Goal: Transaction & Acquisition: Purchase product/service

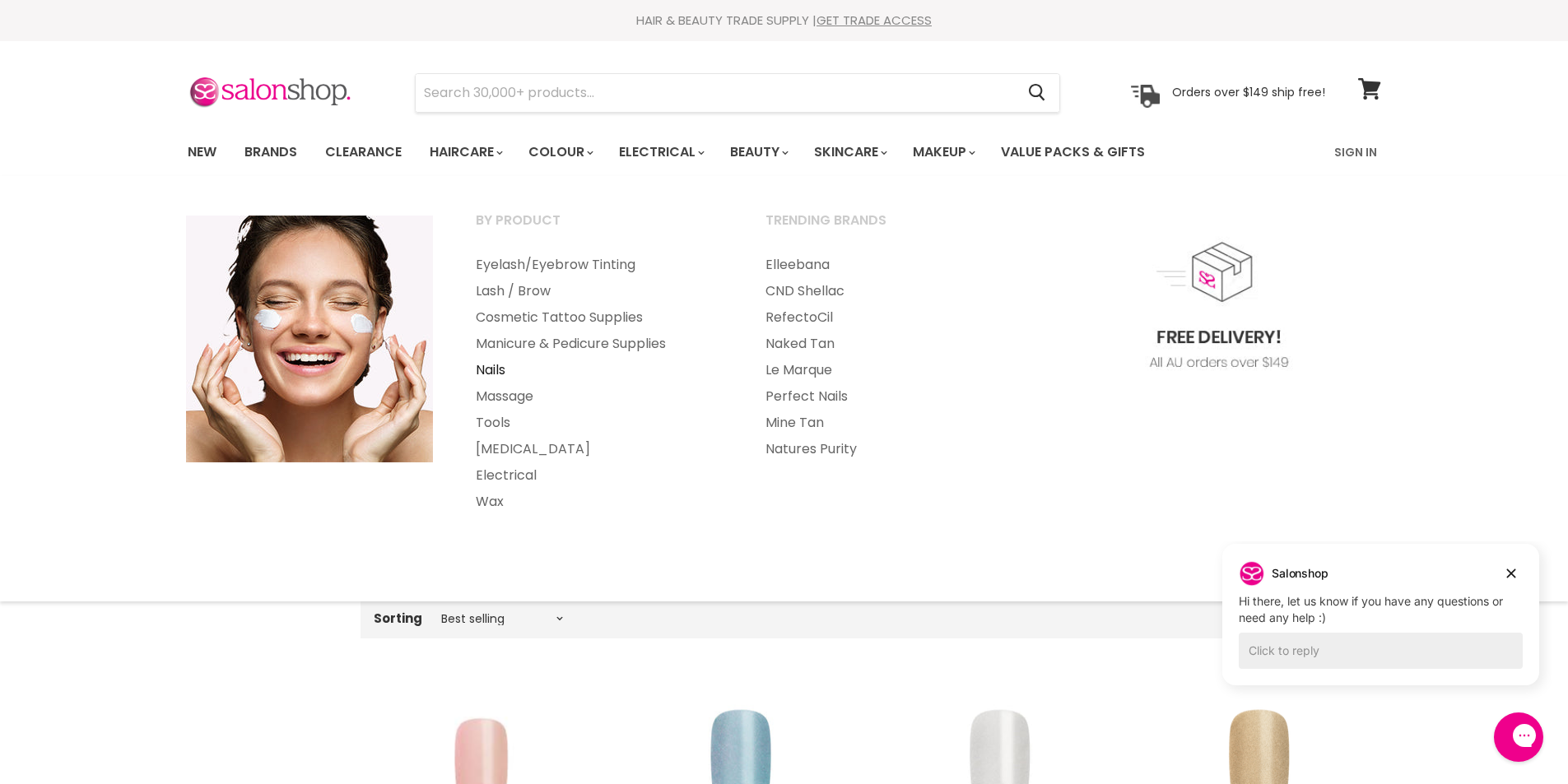
click at [487, 372] on link "Nails" at bounding box center [598, 370] width 286 height 26
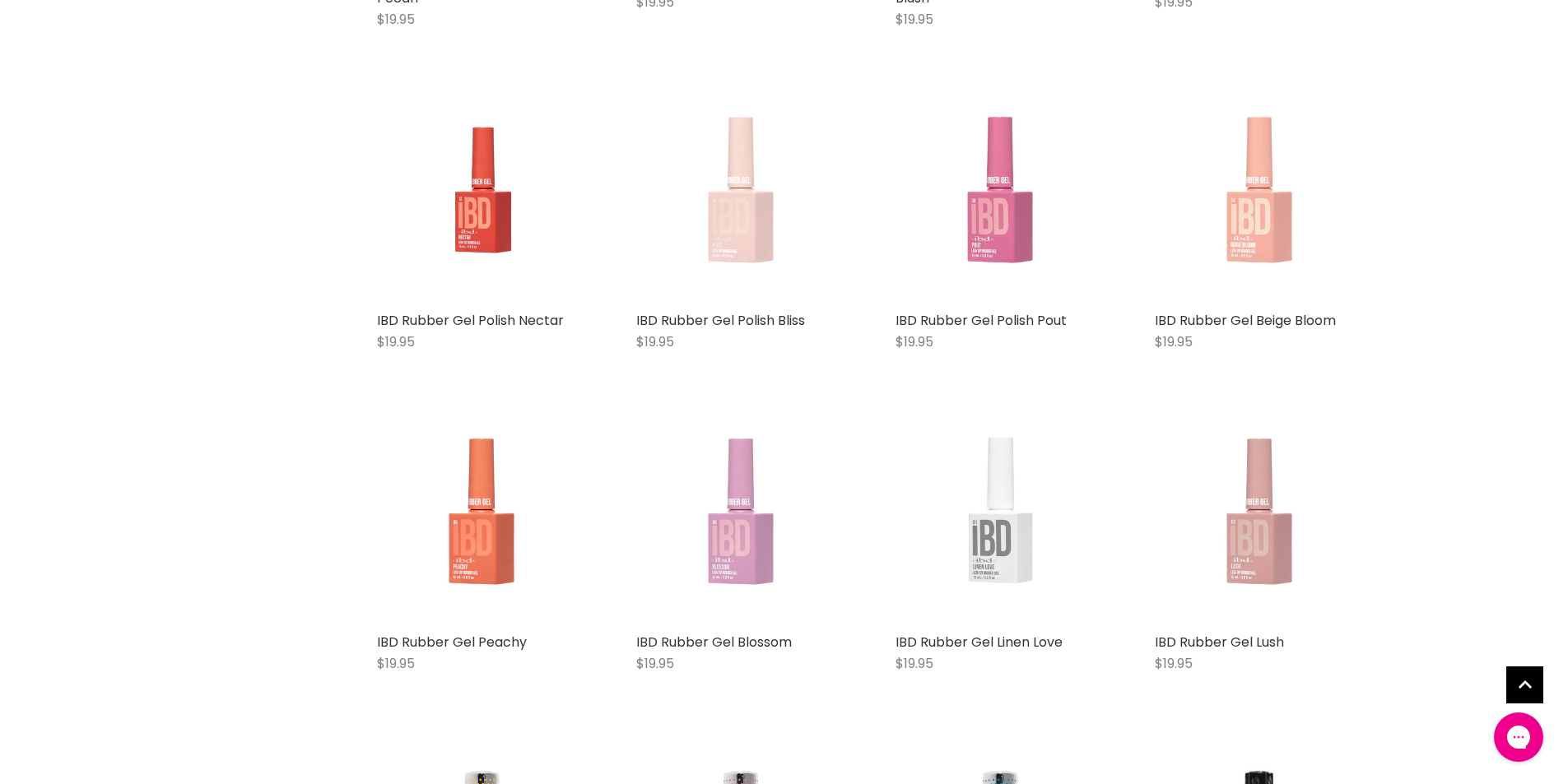
scroll to position [3947, 0]
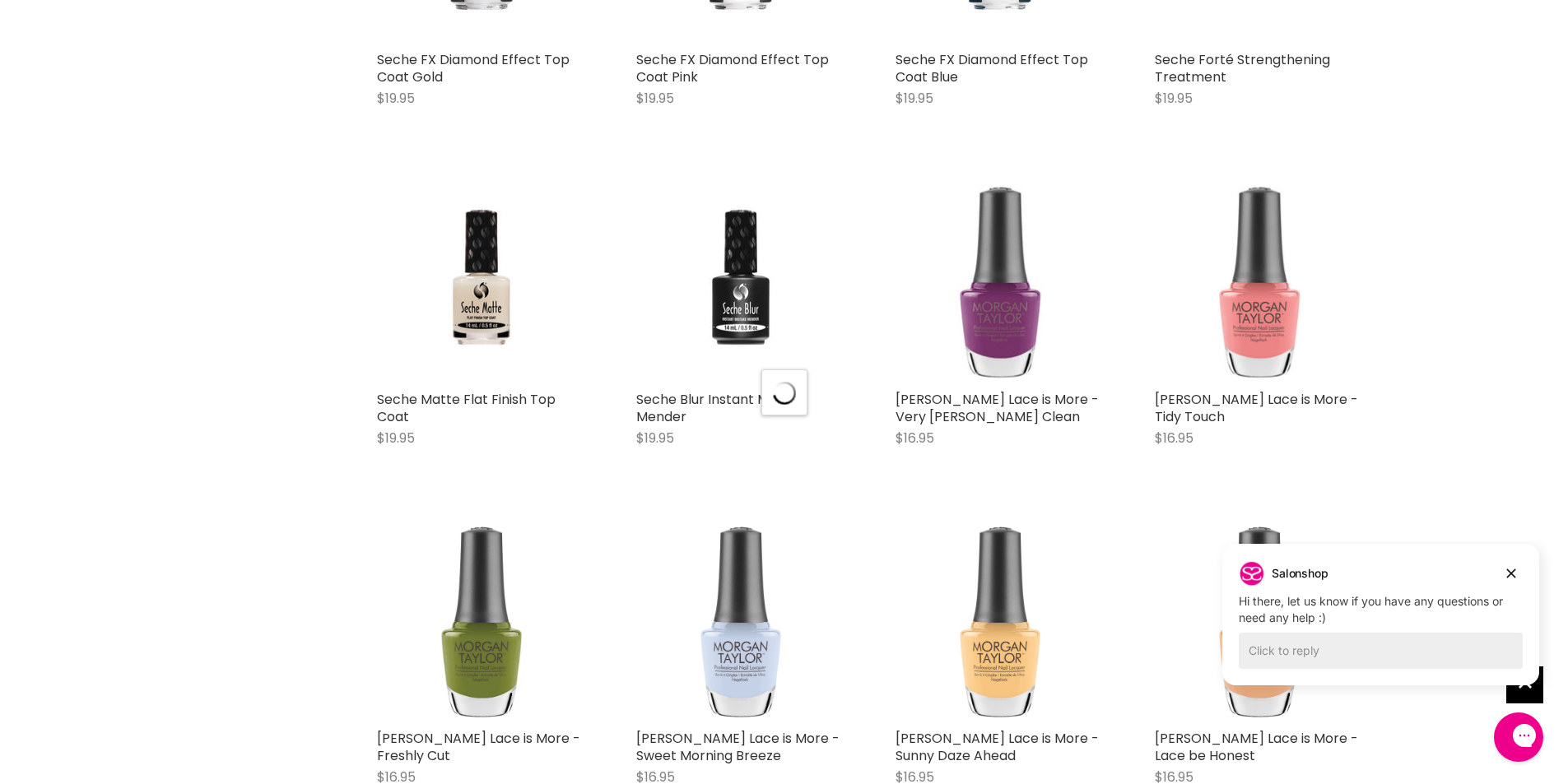
scroll to position [8523, 0]
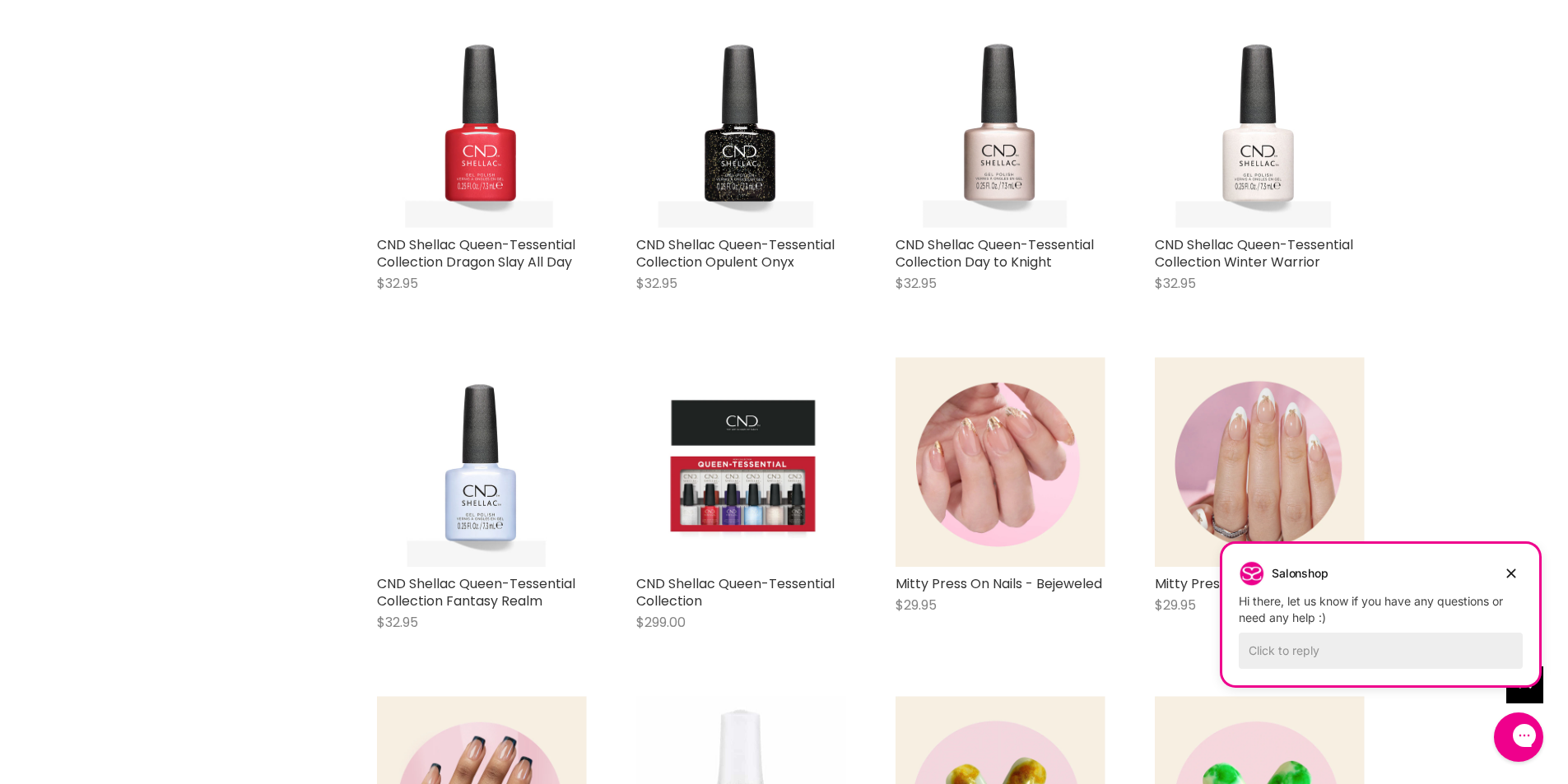
scroll to position [16664, 0]
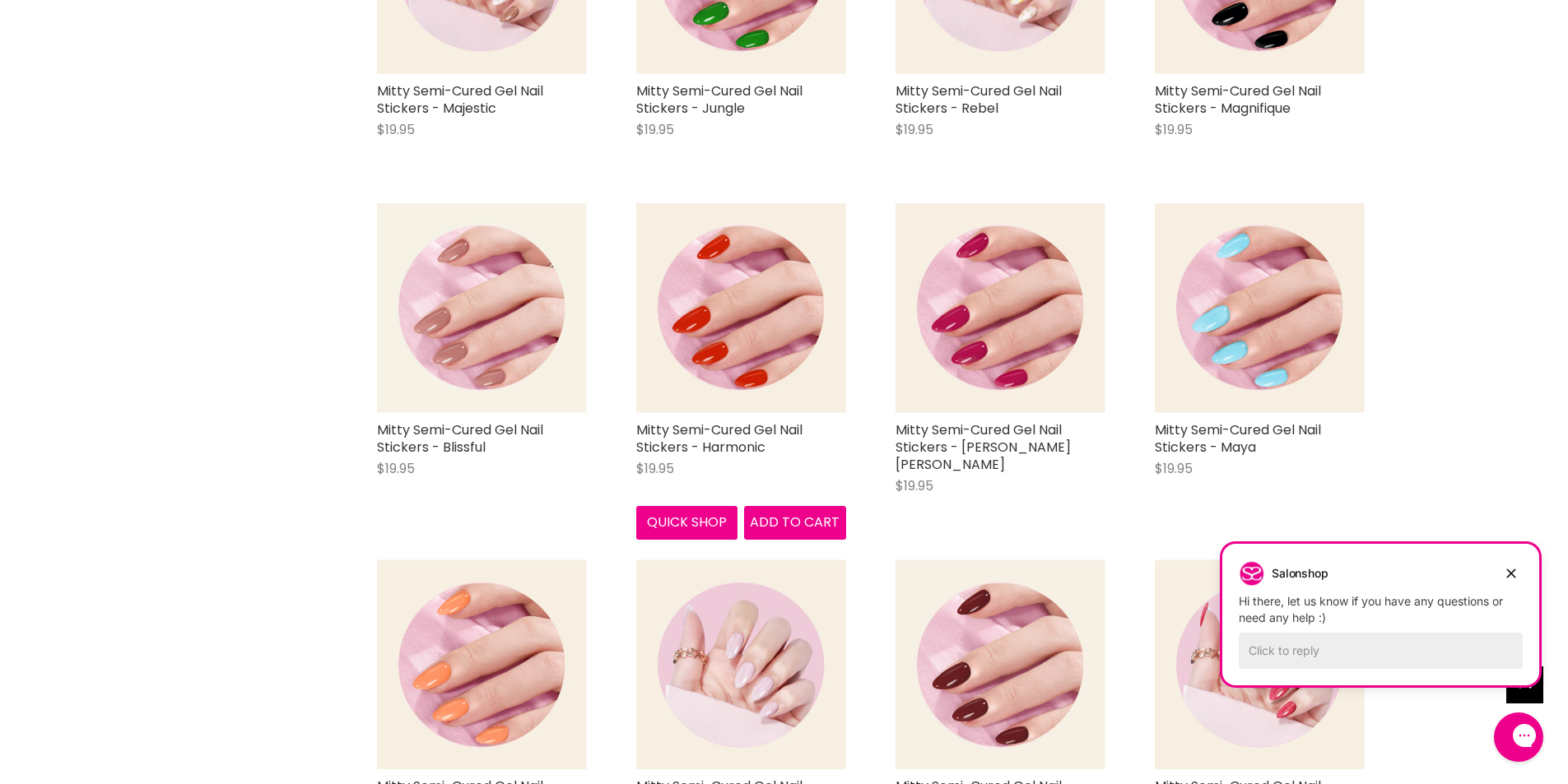
scroll to position [22777, 0]
